Goal: Find specific page/section: Find specific page/section

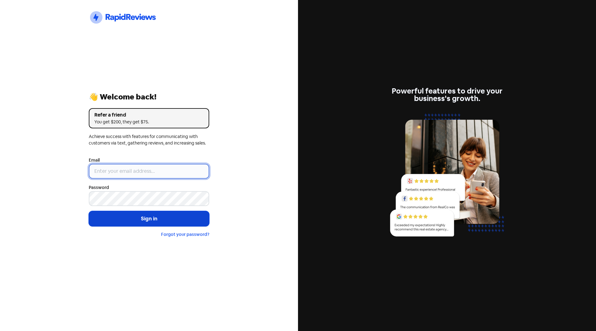
type input "[PERSON_NAME][EMAIL_ADDRESS][DOMAIN_NAME]"
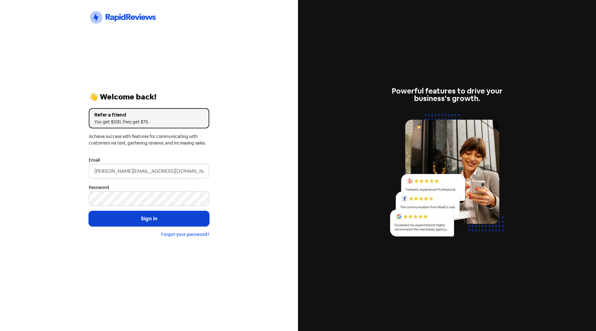
click at [139, 221] on button "Sign in" at bounding box center [149, 219] width 120 height 16
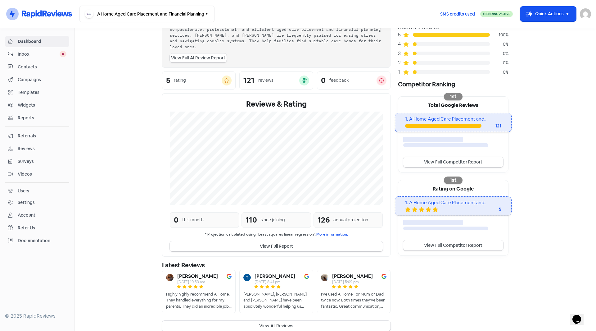
scroll to position [51, 0]
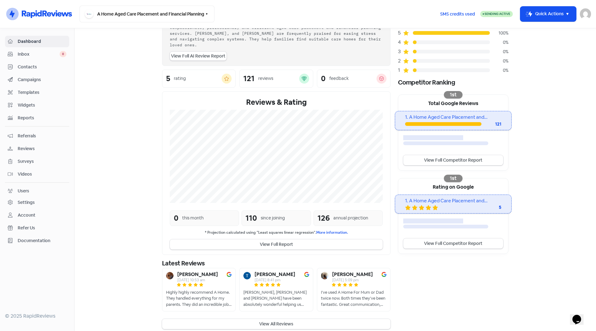
click at [204, 292] on div "Highly highly recommend A Home. They handled everything for my parents. They di…" at bounding box center [199, 298] width 66 height 18
click at [264, 319] on button "View All Reviews" at bounding box center [276, 324] width 229 height 10
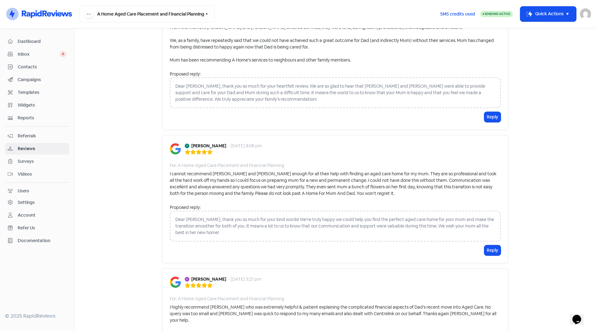
scroll to position [559, 0]
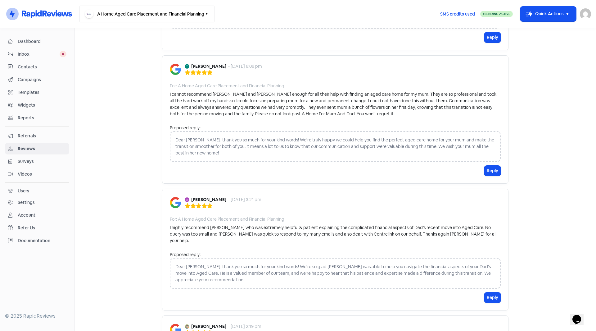
click at [209, 14] on icon "button" at bounding box center [206, 13] width 5 height 5
click at [246, 15] on div "A Home Aged Care Placement and Financial Planning Switch Business All businesse…" at bounding box center [256, 14] width 355 height 17
click at [567, 13] on icon "button" at bounding box center [567, 13] width 7 height 7
click at [548, 138] on main "Forms Reviews Feedback AI Review Replies Reviews Icon For Search Any rating 5 s…" at bounding box center [336, 179] width 522 height 302
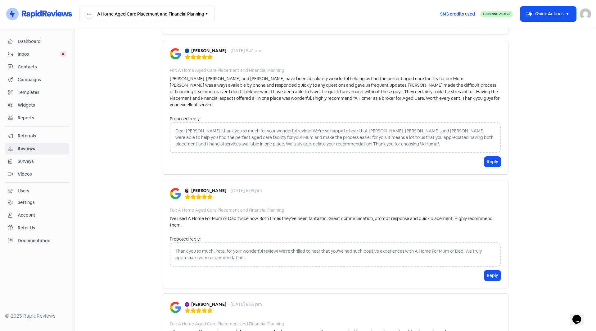
scroll to position [0, 0]
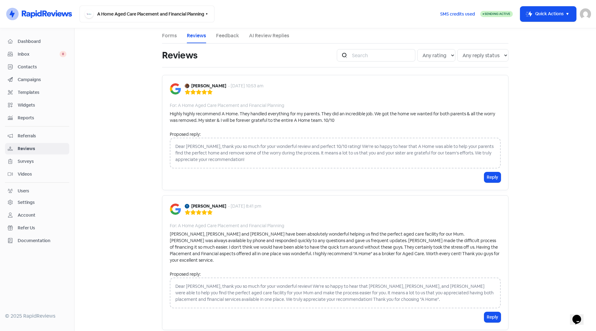
click at [223, 33] on link "Feedback" at bounding box center [227, 35] width 23 height 7
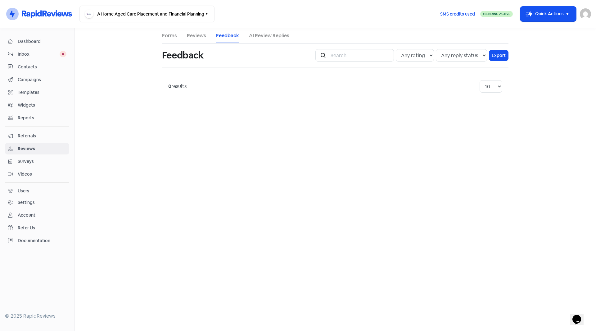
click at [167, 35] on link "Forms" at bounding box center [169, 35] width 15 height 7
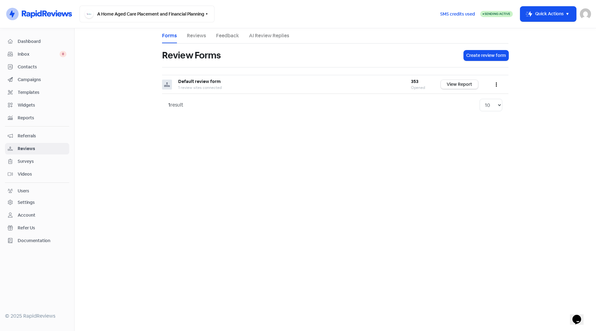
click at [205, 38] on link "Reviews" at bounding box center [196, 35] width 19 height 7
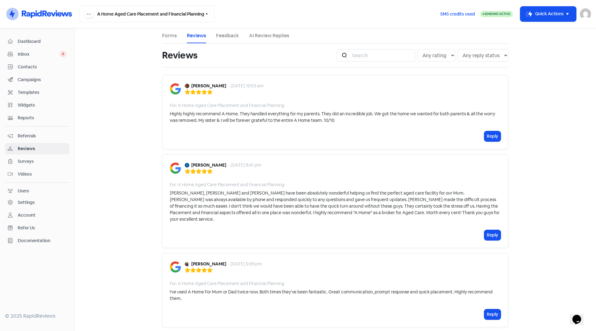
click at [278, 37] on link "AI Review Replies" at bounding box center [269, 35] width 40 height 7
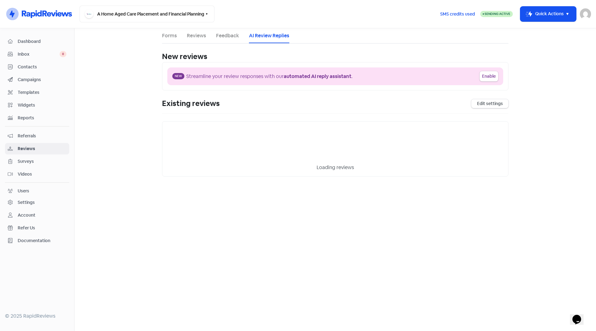
click at [167, 36] on link "Forms" at bounding box center [169, 35] width 15 height 7
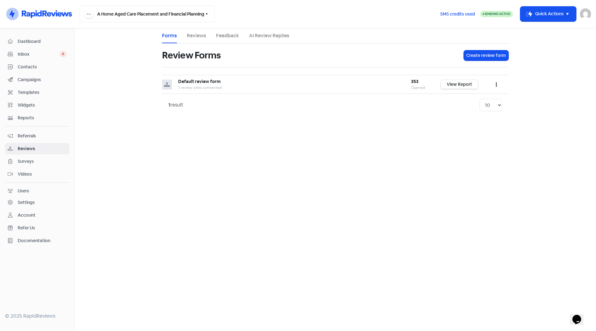
click at [228, 189] on main "Forms Reviews Feedback AI Review Replies Review Forms Create review form Defaul…" at bounding box center [336, 179] width 522 height 302
click at [27, 66] on span "Contacts" at bounding box center [42, 67] width 49 height 7
